Goal: Task Accomplishment & Management: Manage account settings

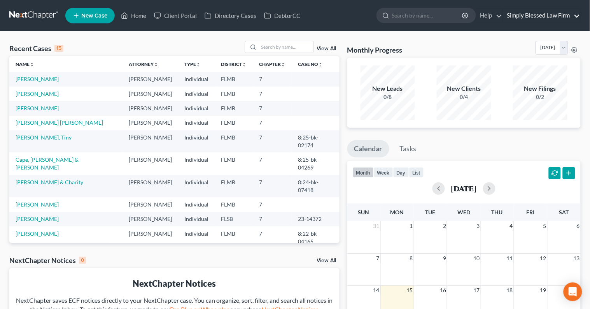
click at [526, 21] on link "Simply Blessed Law Firm" at bounding box center [541, 16] width 77 height 14
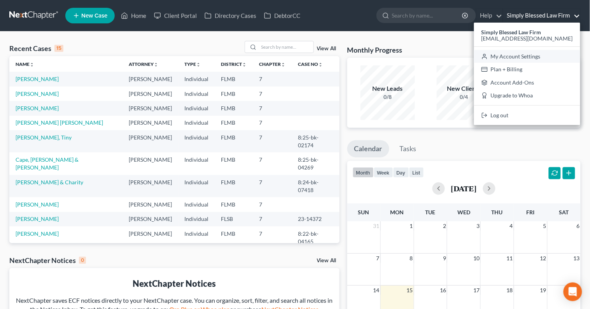
click at [521, 60] on link "My Account Settings" at bounding box center [527, 56] width 106 height 13
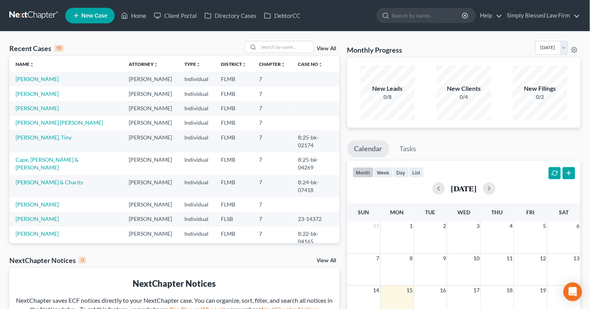
select select "15"
select select "24"
select select "9"
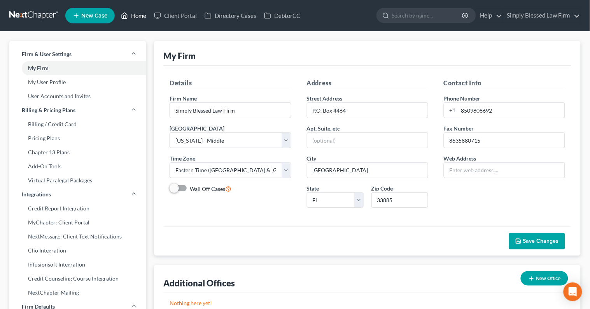
click at [140, 18] on link "Home" at bounding box center [133, 16] width 33 height 14
